Goal: Use online tool/utility: Utilize a website feature to perform a specific function

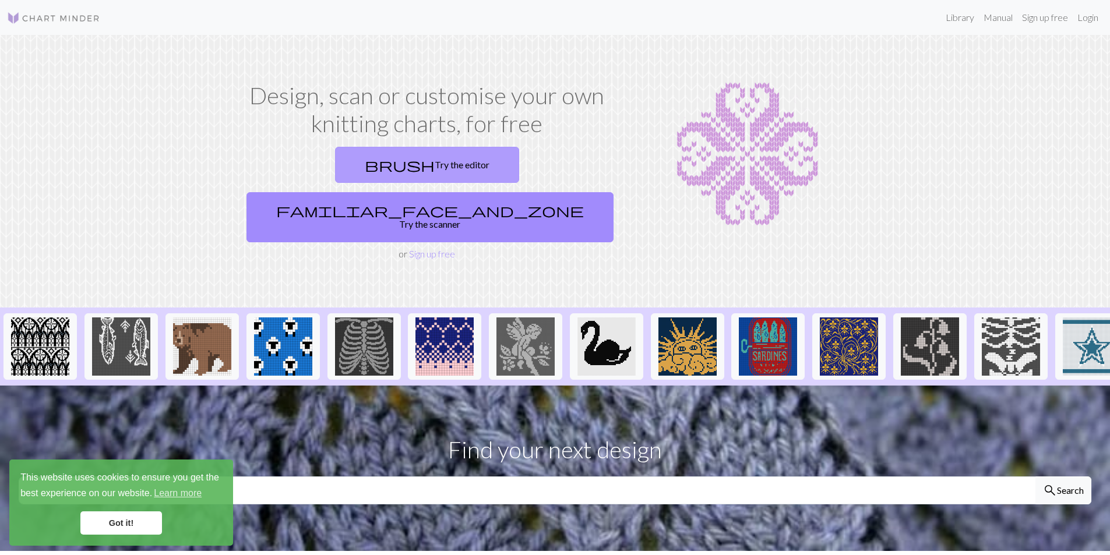
click at [350, 159] on link "brush Try the editor" at bounding box center [427, 165] width 184 height 36
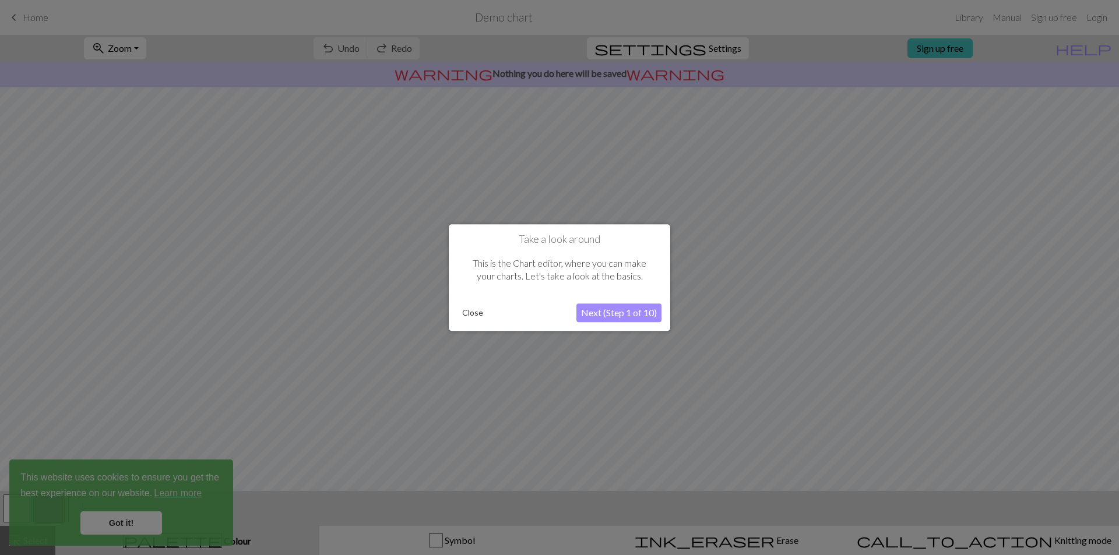
click at [603, 313] on button "Next (Step 1 of 10)" at bounding box center [618, 313] width 85 height 19
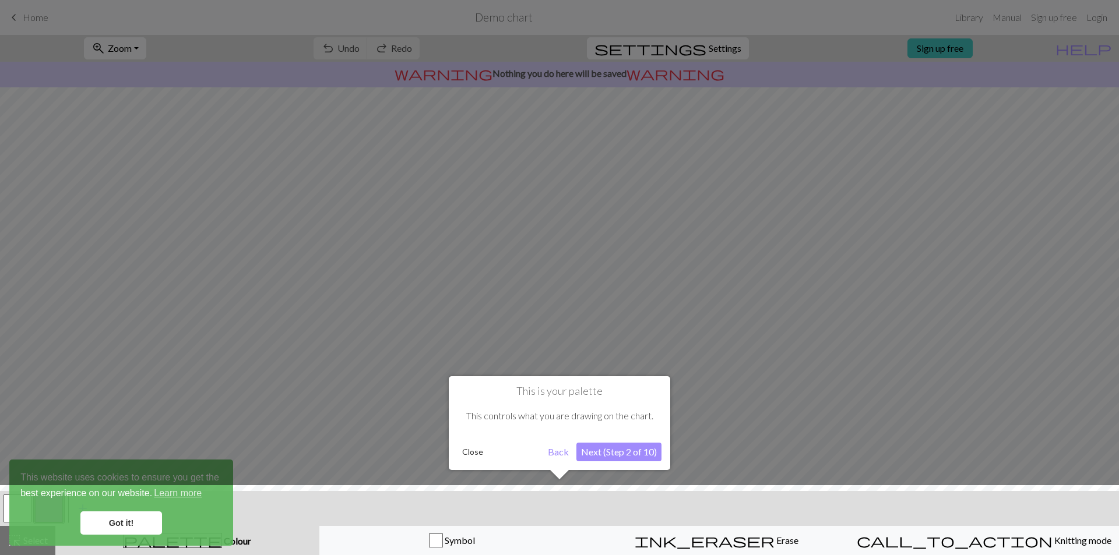
click at [473, 455] on button "Close" at bounding box center [473, 452] width 30 height 17
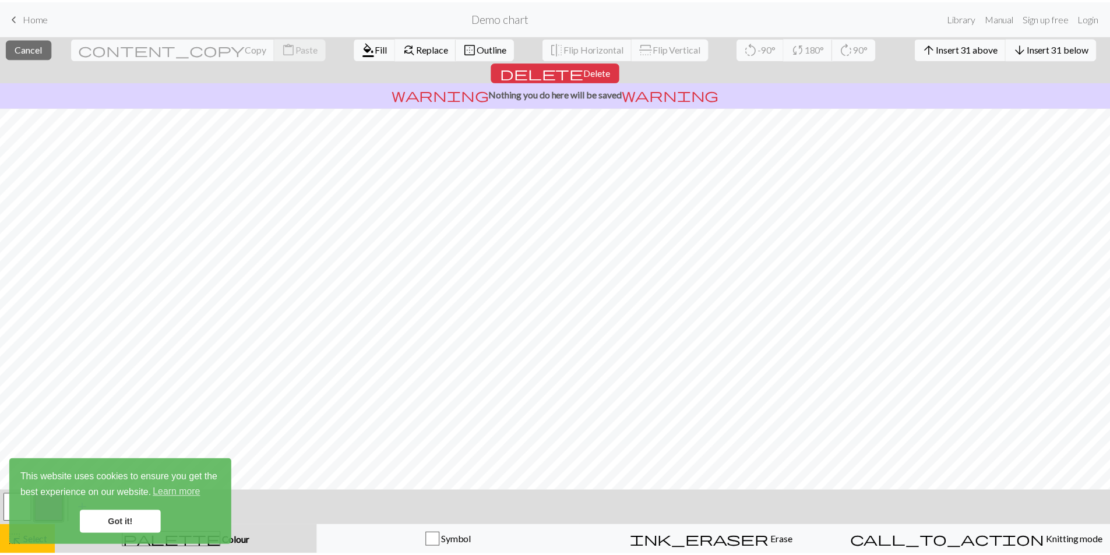
scroll to position [30, 0]
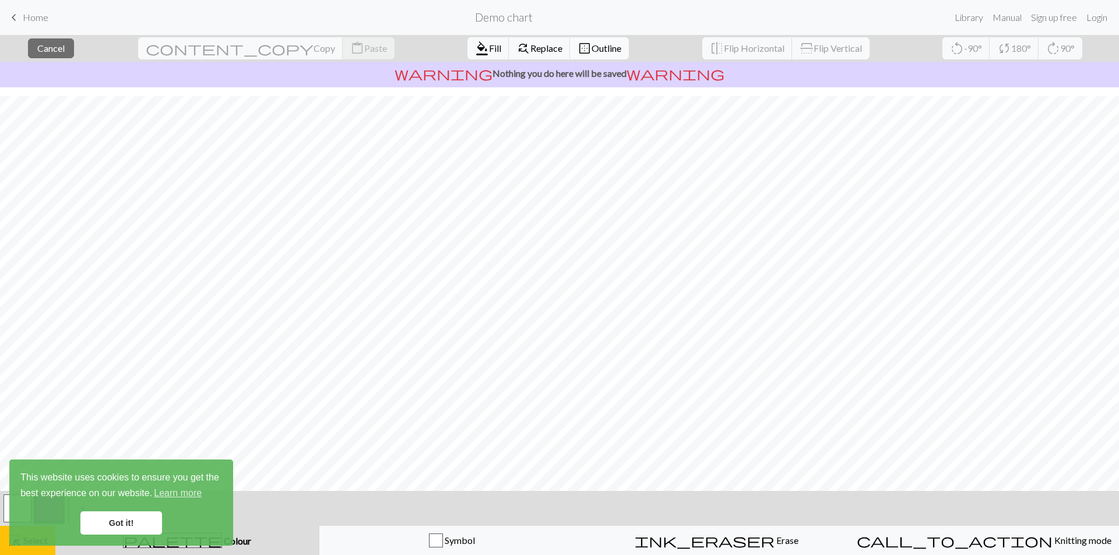
click at [570, 47] on button "border_outer Outline" at bounding box center [599, 48] width 59 height 22
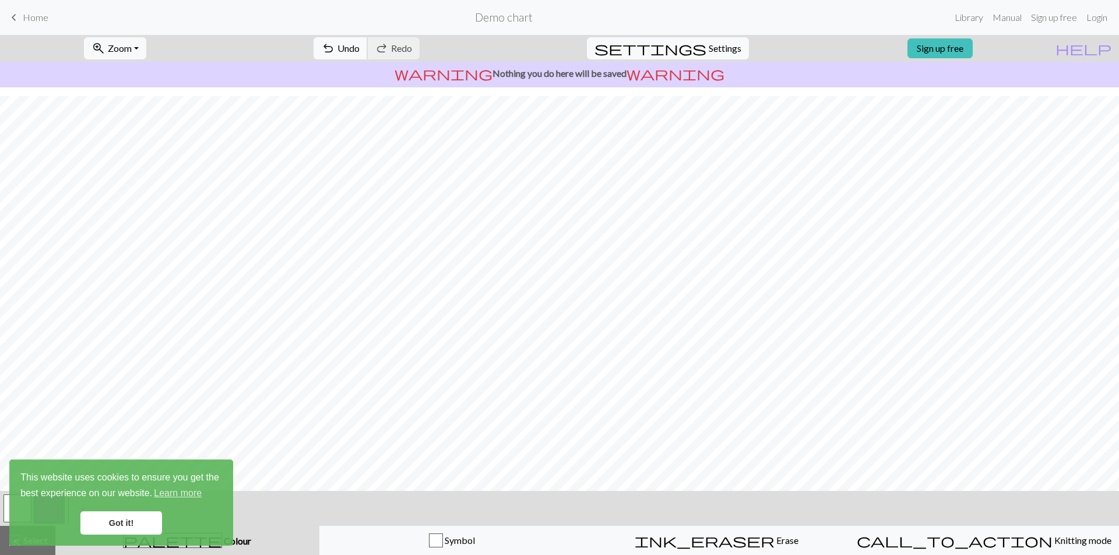
click at [368, 44] on button "undo Undo Undo" at bounding box center [341, 48] width 54 height 22
click at [410, 42] on div "undo Undo Undo redo Redo Redo" at bounding box center [367, 48] width 124 height 27
click at [502, 64] on div "warning Nothing you do here will be saved warning" at bounding box center [559, 75] width 1119 height 26
click at [512, 74] on p "warning Nothing you do here will be saved warning" at bounding box center [560, 73] width 1110 height 14
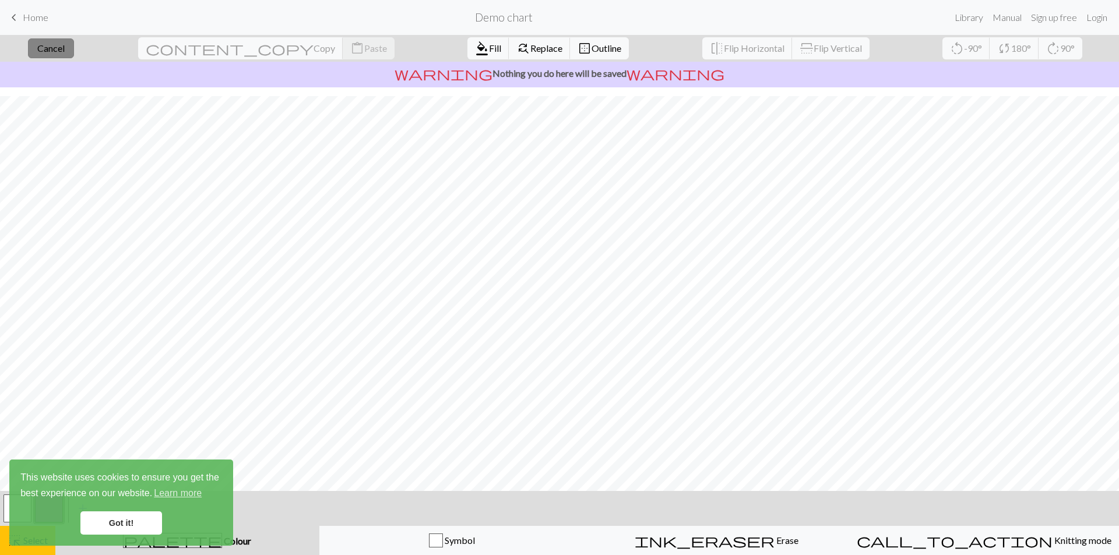
click at [74, 48] on button "close Cancel" at bounding box center [51, 48] width 46 height 20
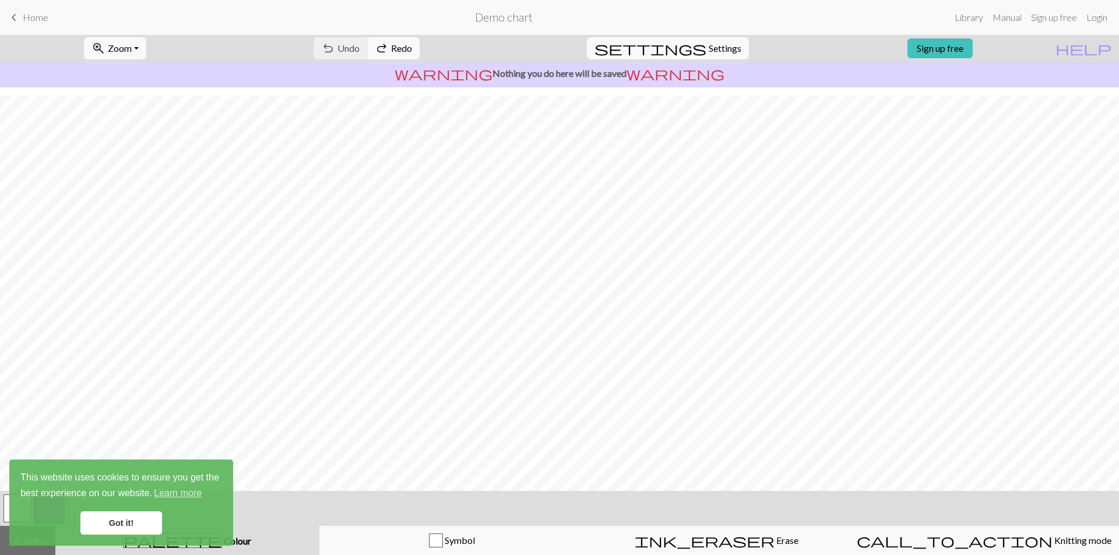
click at [5, 10] on div "keyboard_arrow_left Home Demo chart Library Manual Sign up free Login" at bounding box center [559, 17] width 1119 height 23
click at [15, 16] on span "keyboard_arrow_left" at bounding box center [14, 17] width 14 height 16
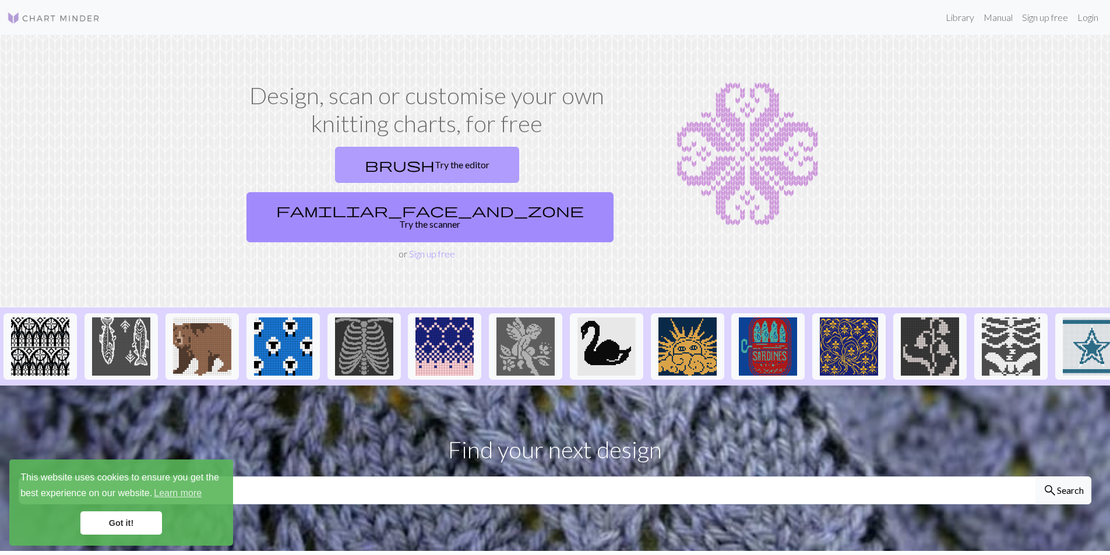
click at [347, 167] on link "brush Try the editor" at bounding box center [427, 165] width 184 height 36
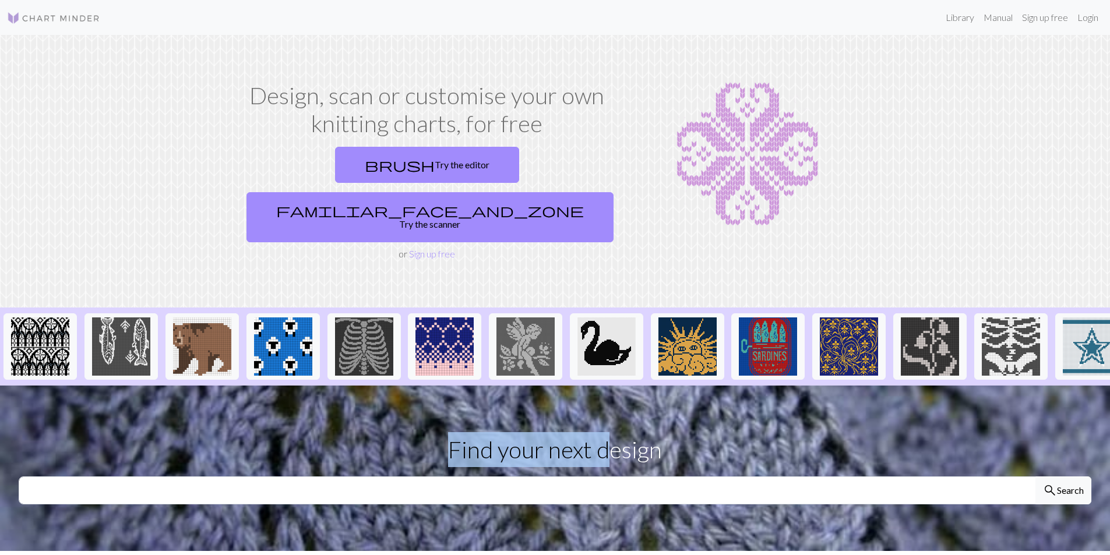
drag, startPoint x: 371, startPoint y: 349, endPoint x: 574, endPoint y: 357, distance: 202.4
click at [612, 364] on div "Design, scan or customise your own knitting charts, for free brush Try the edit…" at bounding box center [555, 553] width 1110 height 1036
drag, startPoint x: 588, startPoint y: 351, endPoint x: 642, endPoint y: 356, distance: 54.9
click at [642, 356] on div at bounding box center [555, 347] width 1110 height 78
